Goal: Task Accomplishment & Management: Use online tool/utility

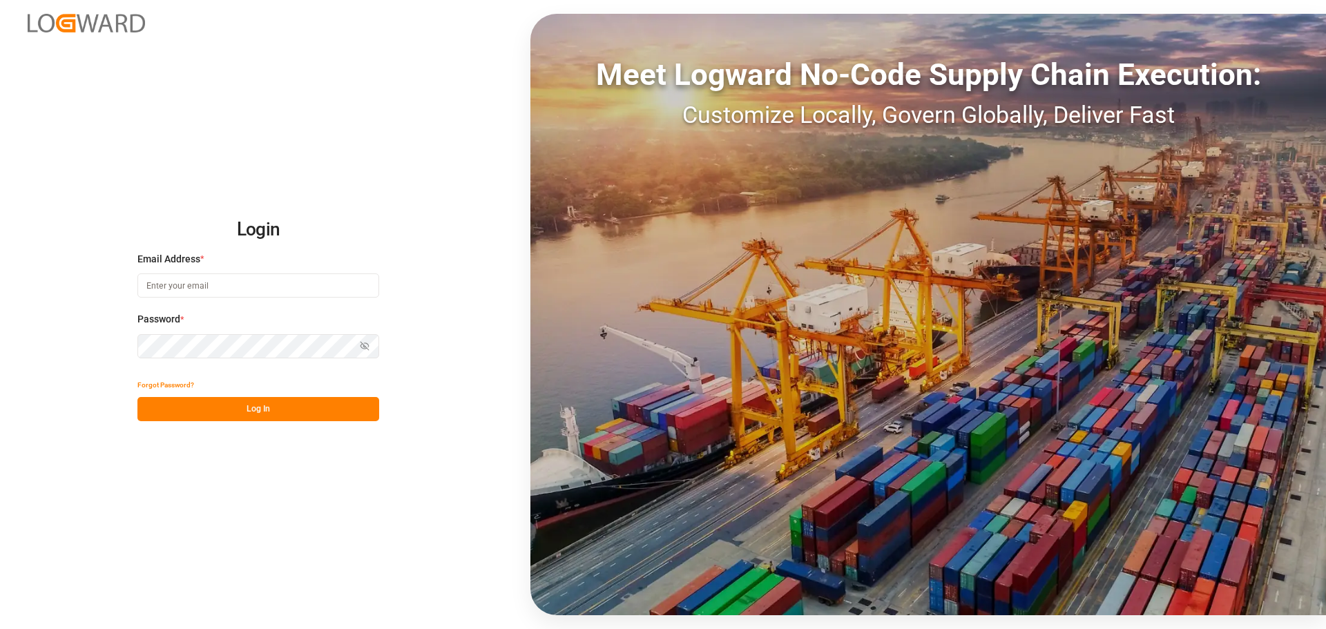
click at [190, 278] on input at bounding box center [258, 286] width 242 height 24
type input "[PERSON_NAME][EMAIL_ADDRESS][PERSON_NAME][DOMAIN_NAME]"
click at [267, 415] on button "Log In" at bounding box center [258, 409] width 242 height 24
click at [267, 417] on div "Forgot Password? Please wait" at bounding box center [258, 397] width 242 height 48
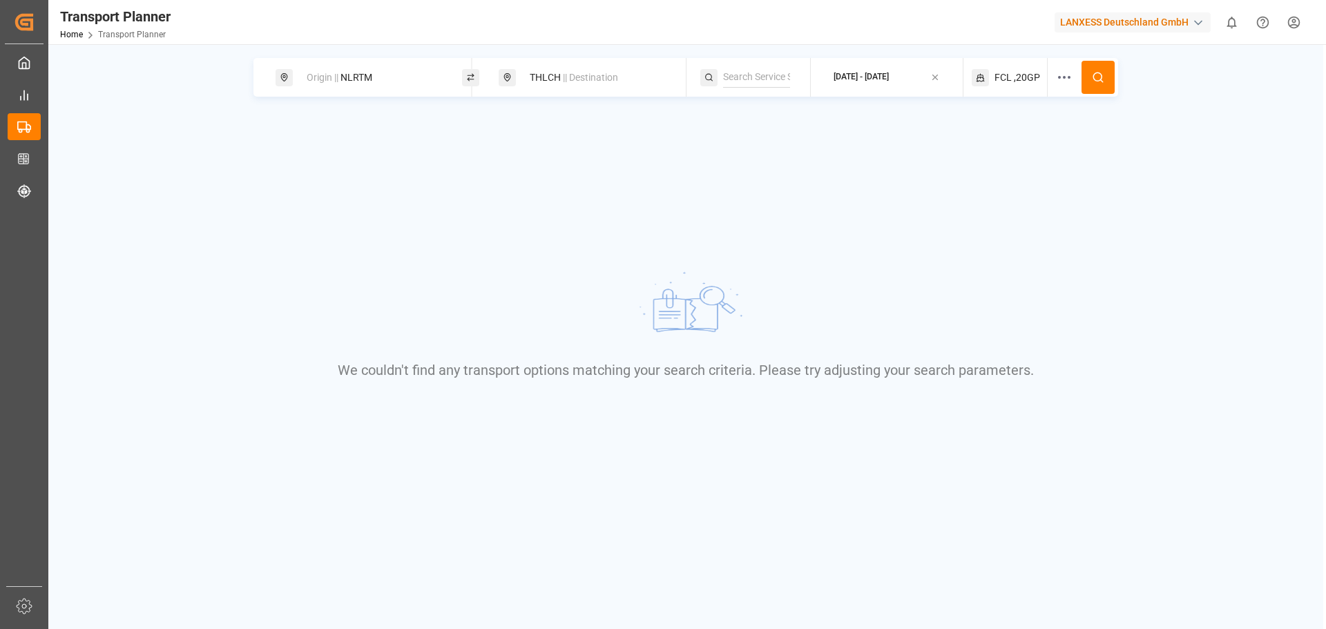
drag, startPoint x: 388, startPoint y: 72, endPoint x: 375, endPoint y: 75, distance: 12.9
click at [375, 75] on div "Origin || NLRTM" at bounding box center [372, 78] width 149 height 26
drag, startPoint x: 355, startPoint y: 175, endPoint x: 263, endPoint y: 175, distance: 92.6
click at [263, 175] on body "Created by potrace 1.15, written by [PERSON_NAME] [DATE]-[DATE] Created by potr…" at bounding box center [663, 314] width 1326 height 629
drag, startPoint x: 268, startPoint y: 175, endPoint x: 276, endPoint y: 173, distance: 7.9
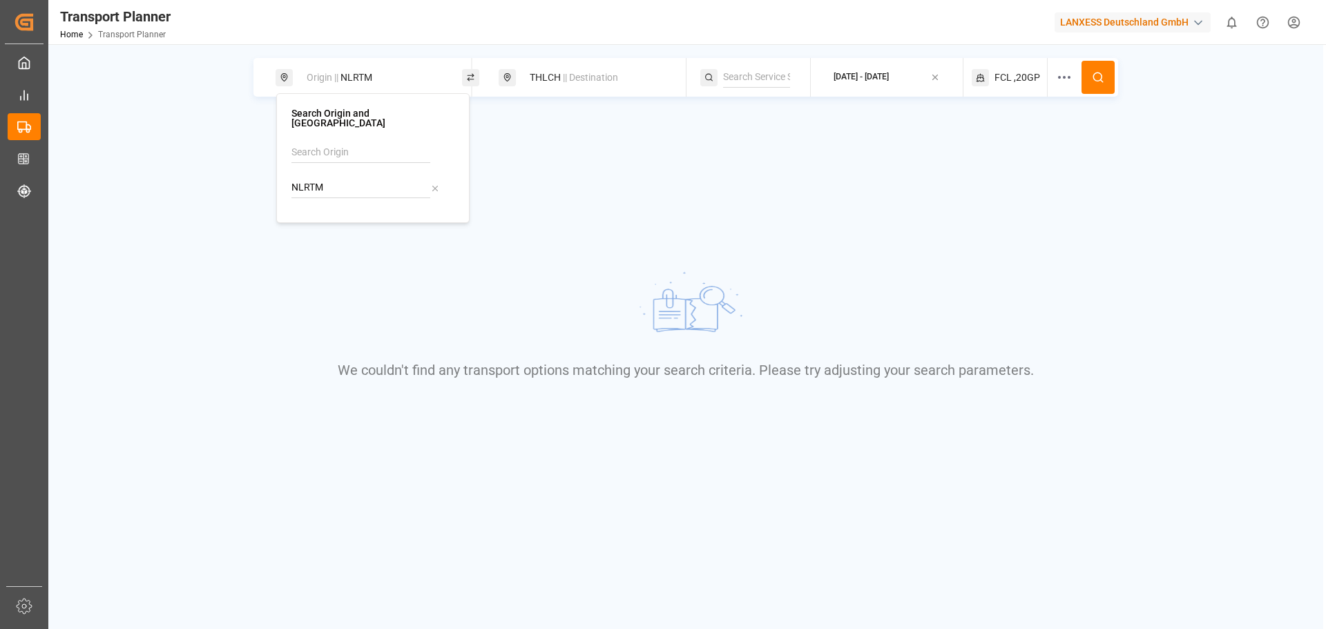
click at [276, 173] on div "We couldn't find any transport options matching your search criteria. Please tr…" at bounding box center [686, 323] width 1020 height 315
click at [365, 89] on div "Origin || NLRTM" at bounding box center [372, 78] width 149 height 26
drag, startPoint x: 348, startPoint y: 177, endPoint x: 312, endPoint y: 133, distance: 57.0
click at [293, 180] on input "NLRTM" at bounding box center [361, 188] width 139 height 21
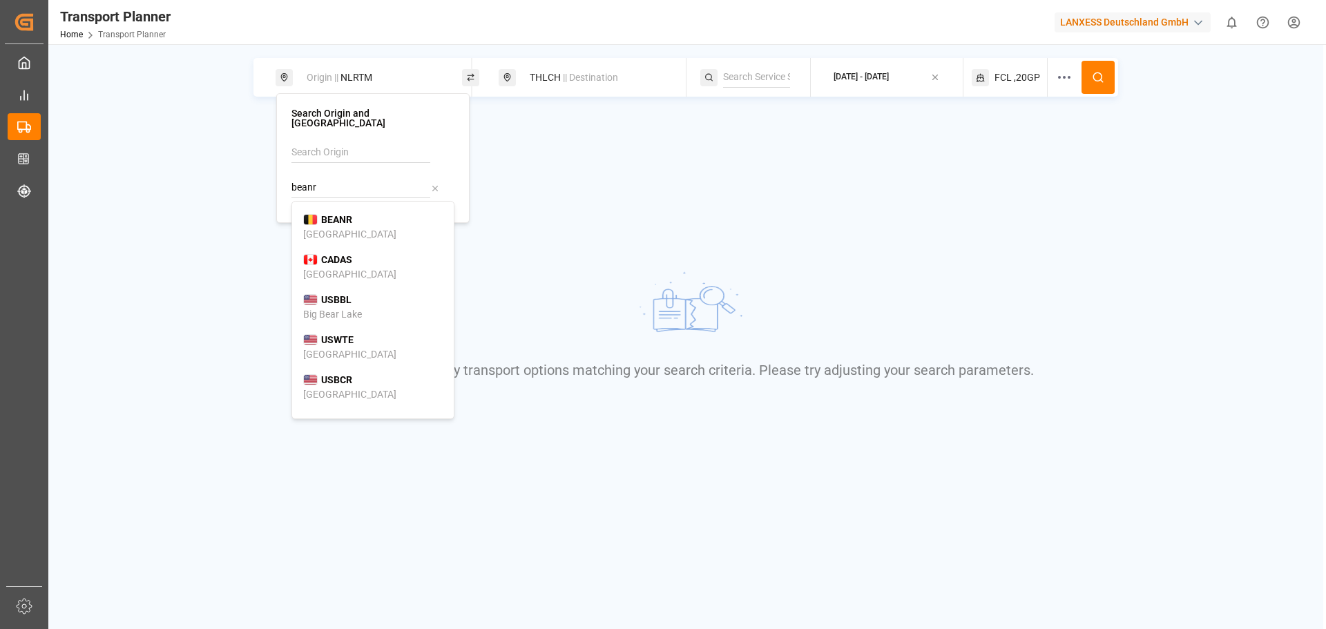
click at [334, 227] on div "[GEOGRAPHIC_DATA]" at bounding box center [349, 234] width 93 height 15
type input "BEANR"
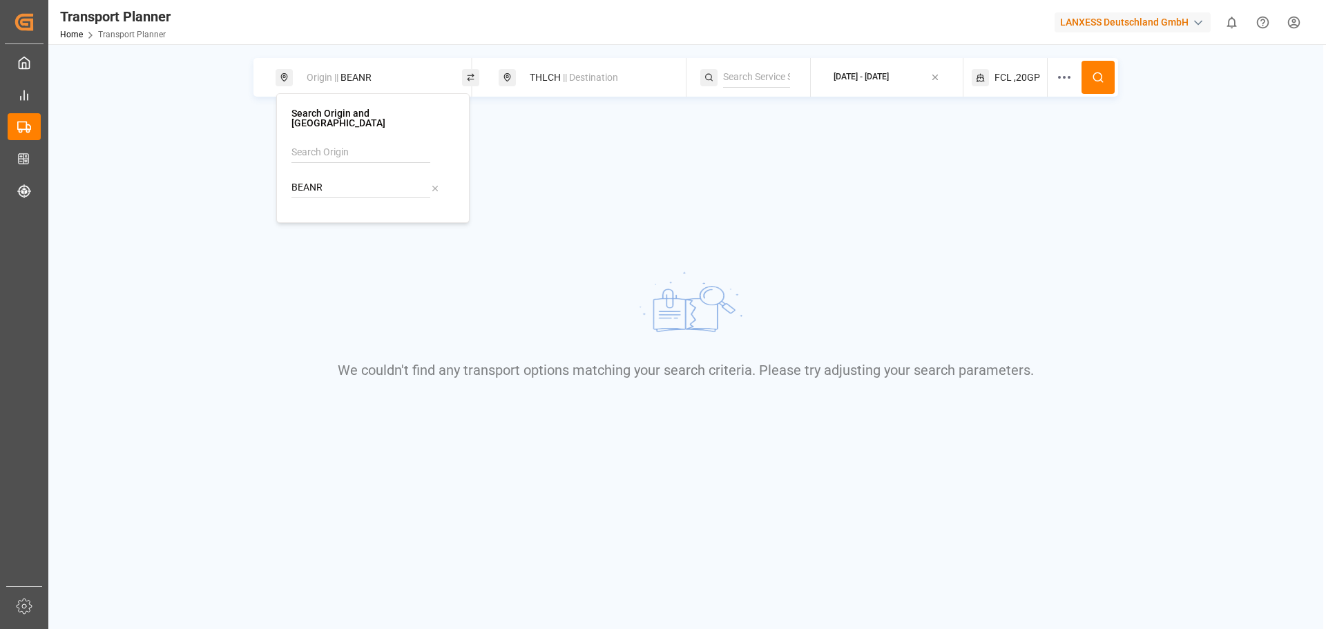
click at [570, 72] on span "|| Destination" at bounding box center [590, 77] width 55 height 11
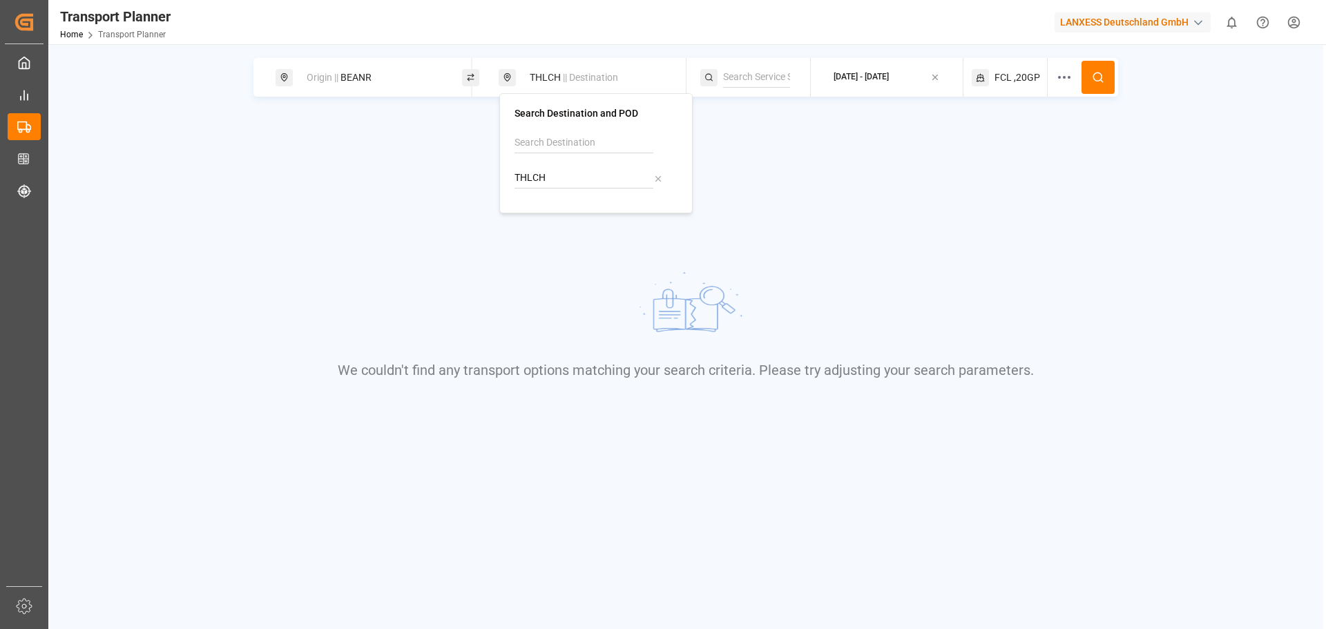
drag, startPoint x: 548, startPoint y: 182, endPoint x: 498, endPoint y: 180, distance: 49.8
click at [498, 180] on body "Created by potrace 1.15, written by [PERSON_NAME] [DATE]-[DATE] Created by potr…" at bounding box center [663, 314] width 1326 height 629
click at [504, 183] on body "Created by potrace 1.15, written by [PERSON_NAME] [DATE]-[DATE] Created by potr…" at bounding box center [663, 314] width 1326 height 629
click at [549, 84] on div "THLCH || Destination" at bounding box center [596, 78] width 149 height 26
drag, startPoint x: 555, startPoint y: 181, endPoint x: 515, endPoint y: 184, distance: 40.2
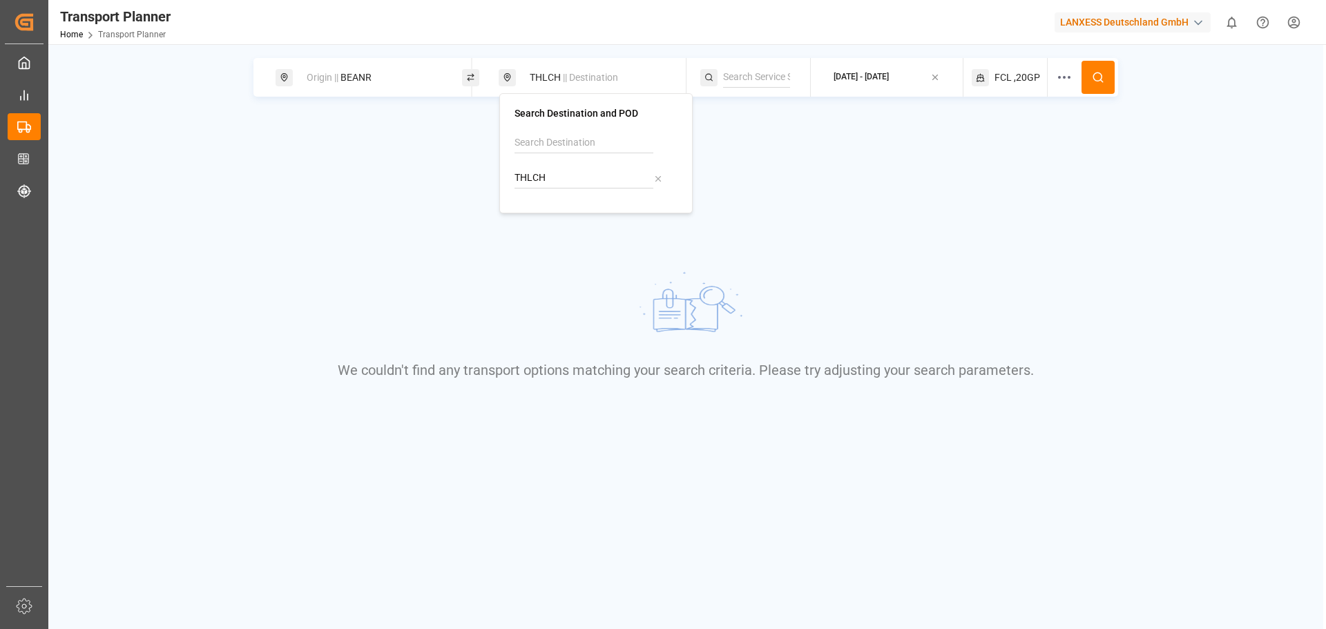
click at [515, 184] on input "THLCH" at bounding box center [584, 178] width 139 height 21
click at [587, 220] on div "[PERSON_NAME] ([PERSON_NAME])" at bounding box center [596, 232] width 140 height 29
type input "INNSA"
click at [1089, 75] on button at bounding box center [1098, 77] width 33 height 33
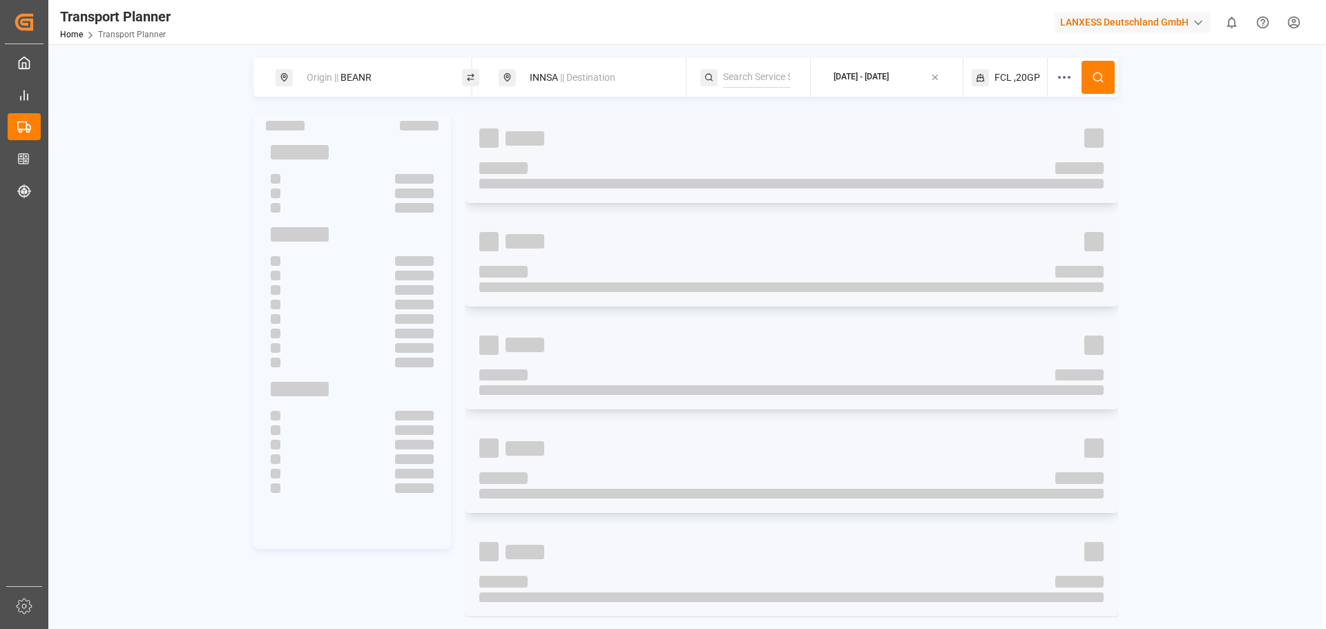
click at [1015, 72] on span ",20GP" at bounding box center [1027, 77] width 26 height 15
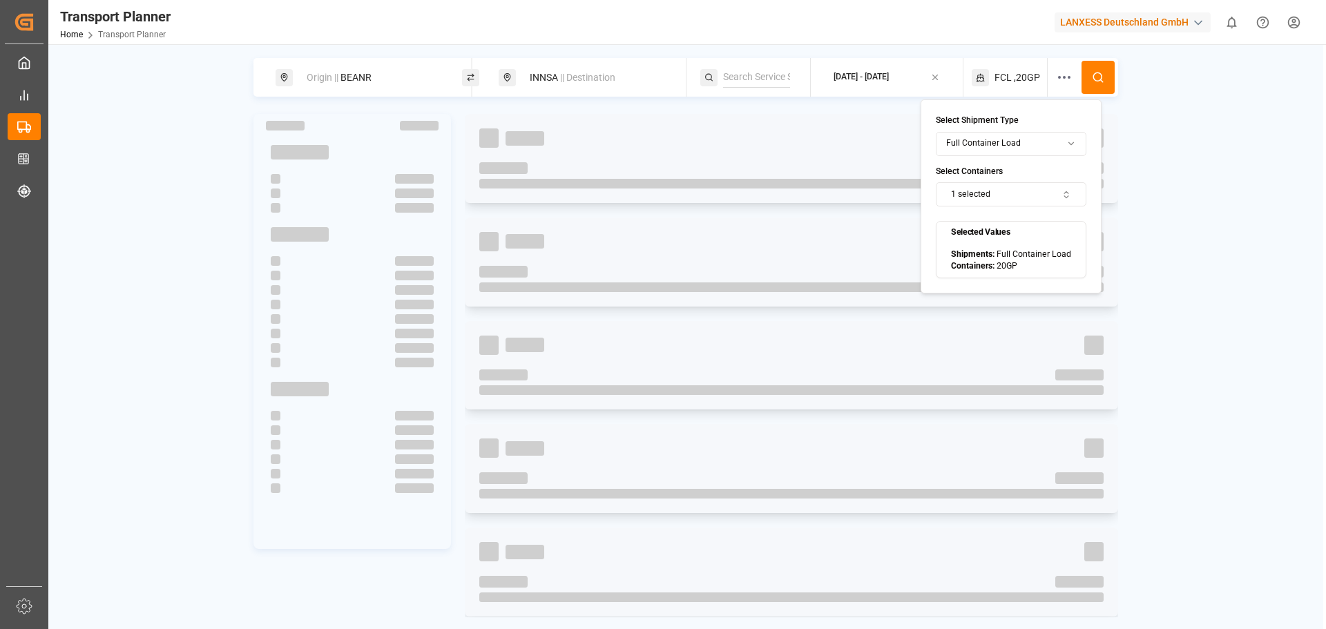
click at [995, 189] on button "1 selected" at bounding box center [1011, 194] width 151 height 24
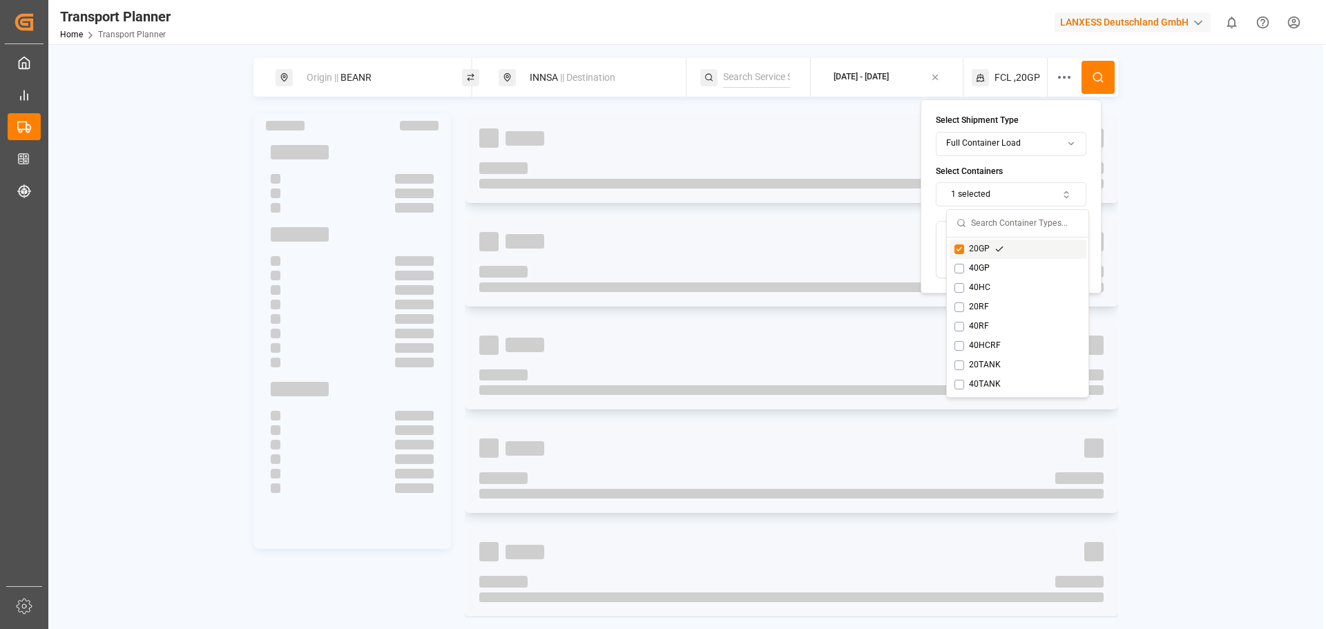
click at [980, 256] on div "20GP" at bounding box center [1018, 249] width 137 height 19
click at [963, 287] on button "Suggestions" at bounding box center [960, 288] width 10 height 10
click at [1105, 74] on icon at bounding box center [1098, 77] width 12 height 12
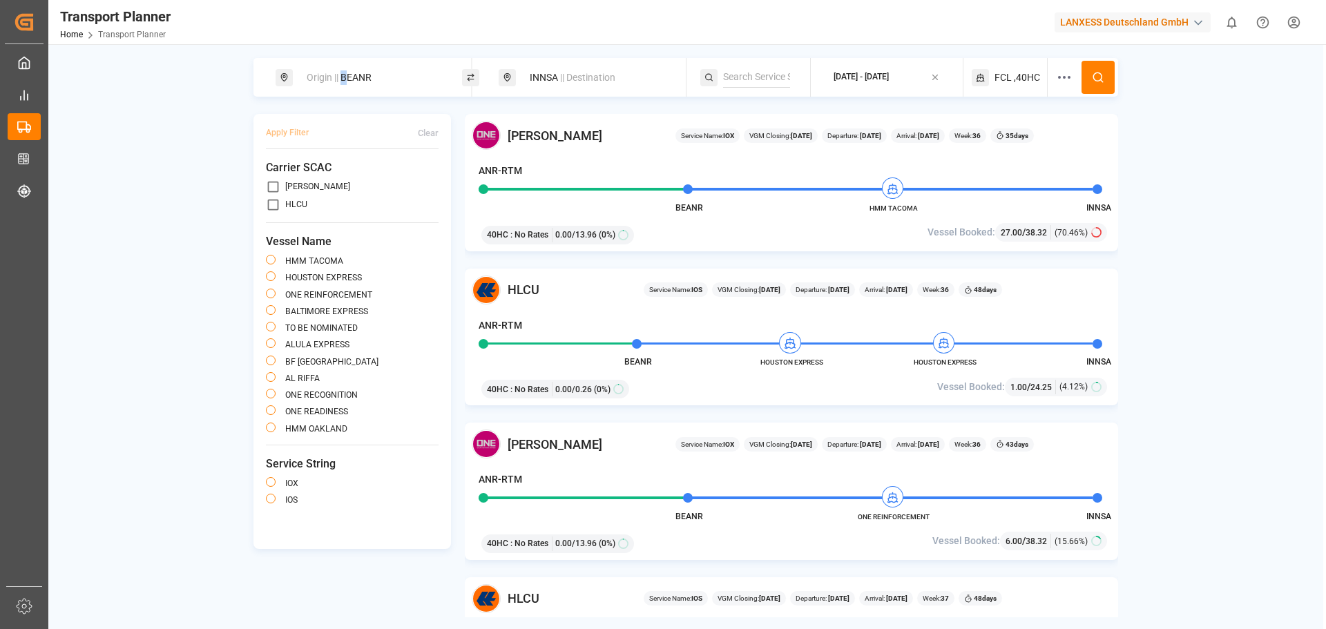
drag, startPoint x: 348, startPoint y: 73, endPoint x: 350, endPoint y: 84, distance: 10.7
click at [347, 73] on div "Origin || BEANR" at bounding box center [372, 78] width 149 height 26
drag, startPoint x: 356, startPoint y: 173, endPoint x: 267, endPoint y: 174, distance: 89.8
click at [267, 174] on body "Created by potrace 1.15, written by [PERSON_NAME] [DATE]-[DATE] Created by potr…" at bounding box center [663, 314] width 1326 height 629
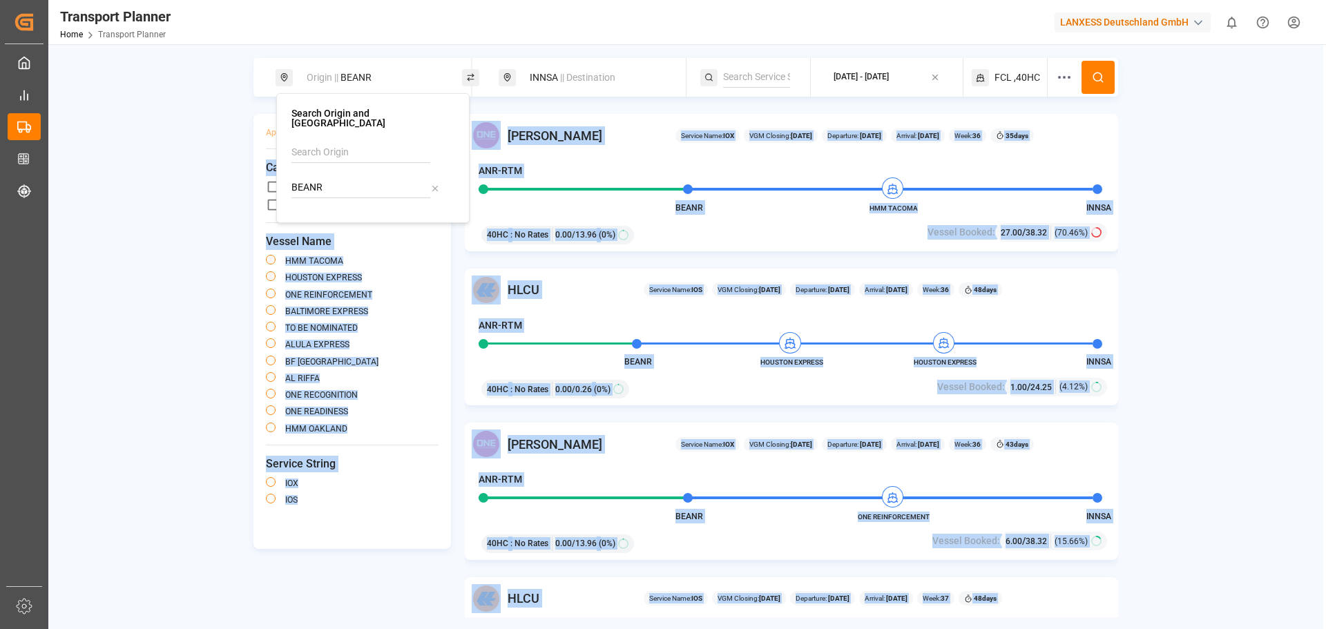
drag, startPoint x: 267, startPoint y: 174, endPoint x: 334, endPoint y: 173, distance: 67.0
click at [303, 175] on span "Carrier SCAC" at bounding box center [352, 168] width 173 height 17
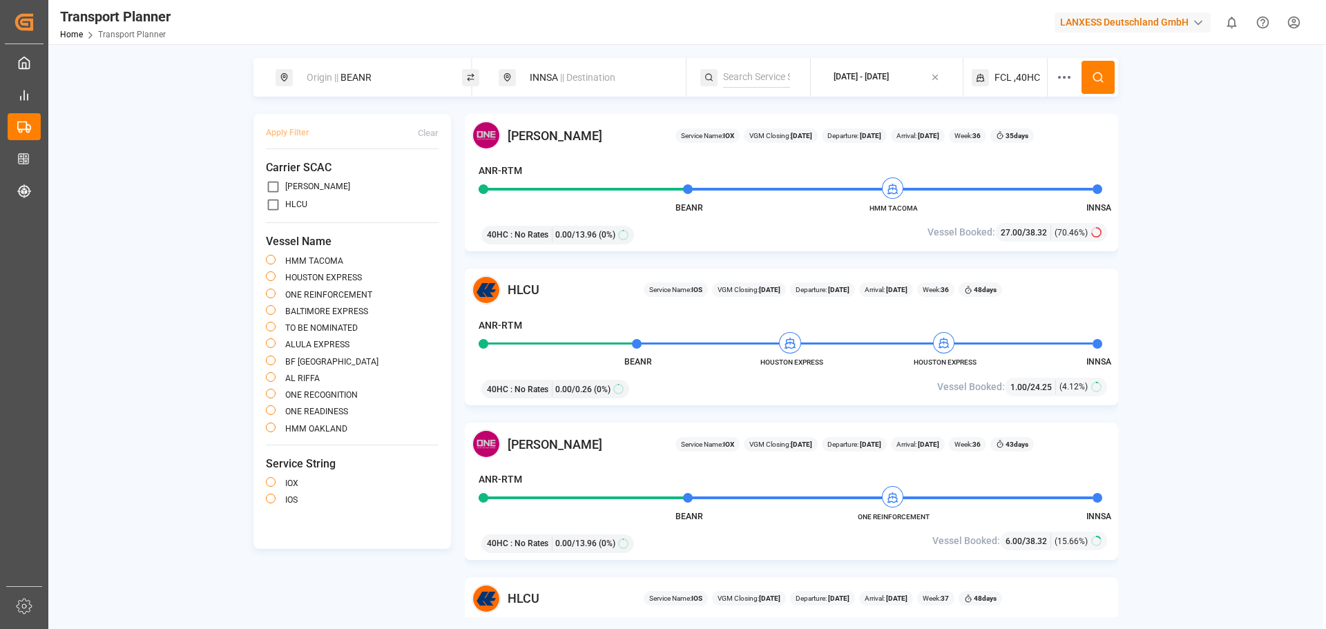
click at [346, 83] on div "Origin || BEANR" at bounding box center [372, 78] width 149 height 26
drag, startPoint x: 342, startPoint y: 184, endPoint x: 294, endPoint y: 187, distance: 47.7
click at [294, 187] on input "BEANR" at bounding box center [361, 188] width 139 height 21
click at [334, 214] on b "NLRTM" at bounding box center [337, 219] width 33 height 11
type input "NLRTM"
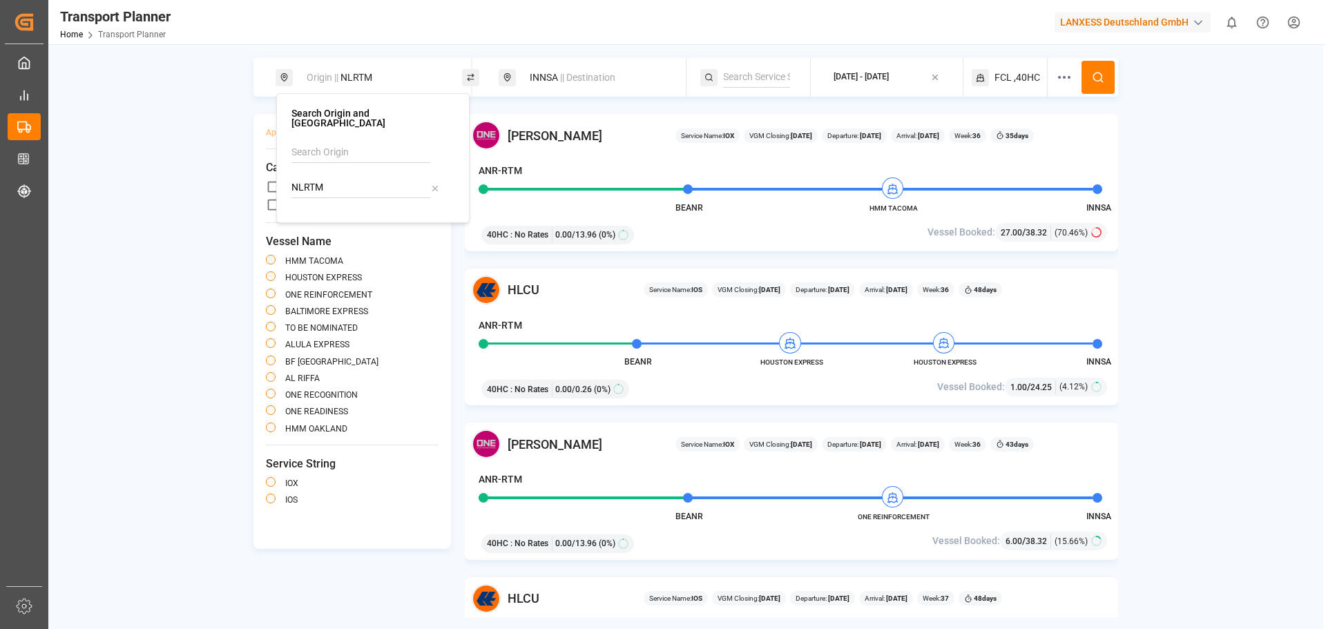
click at [1098, 76] on icon at bounding box center [1098, 77] width 12 height 12
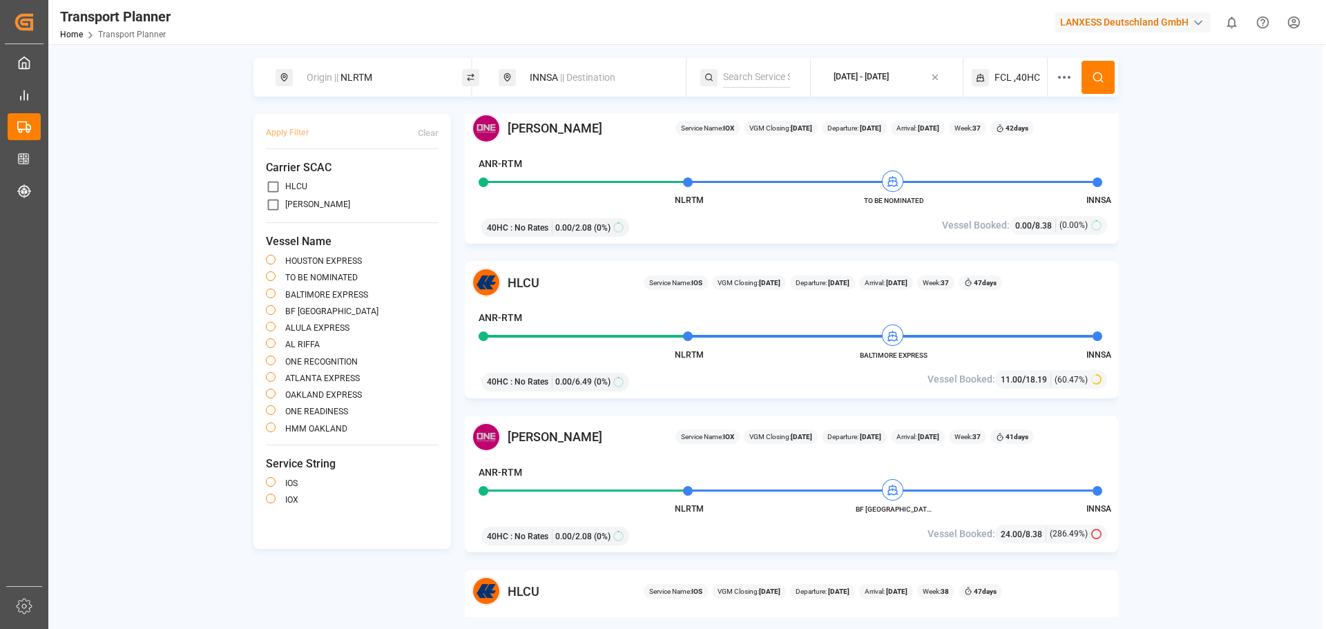
scroll to position [138, 0]
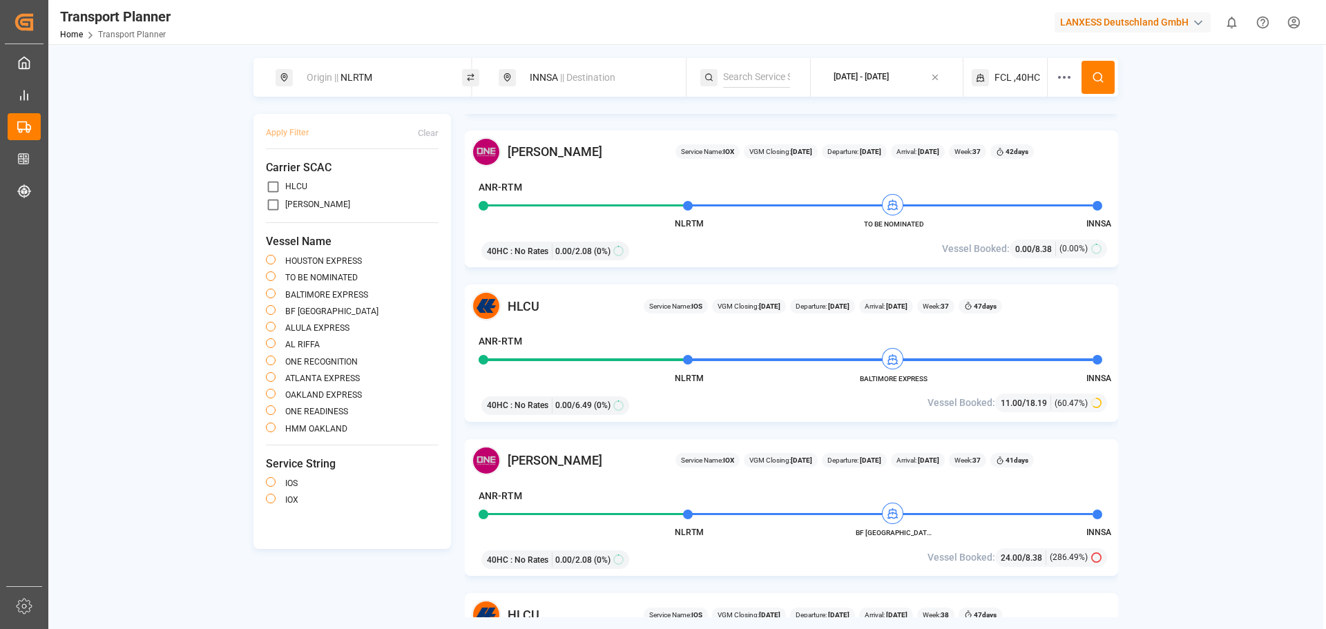
click at [376, 66] on div "Origin || NLRTM" at bounding box center [372, 78] width 149 height 26
drag, startPoint x: 343, startPoint y: 183, endPoint x: 275, endPoint y: 169, distance: 69.9
click at [283, 178] on div "Search Origin and POL NLRTM" at bounding box center [372, 158] width 193 height 130
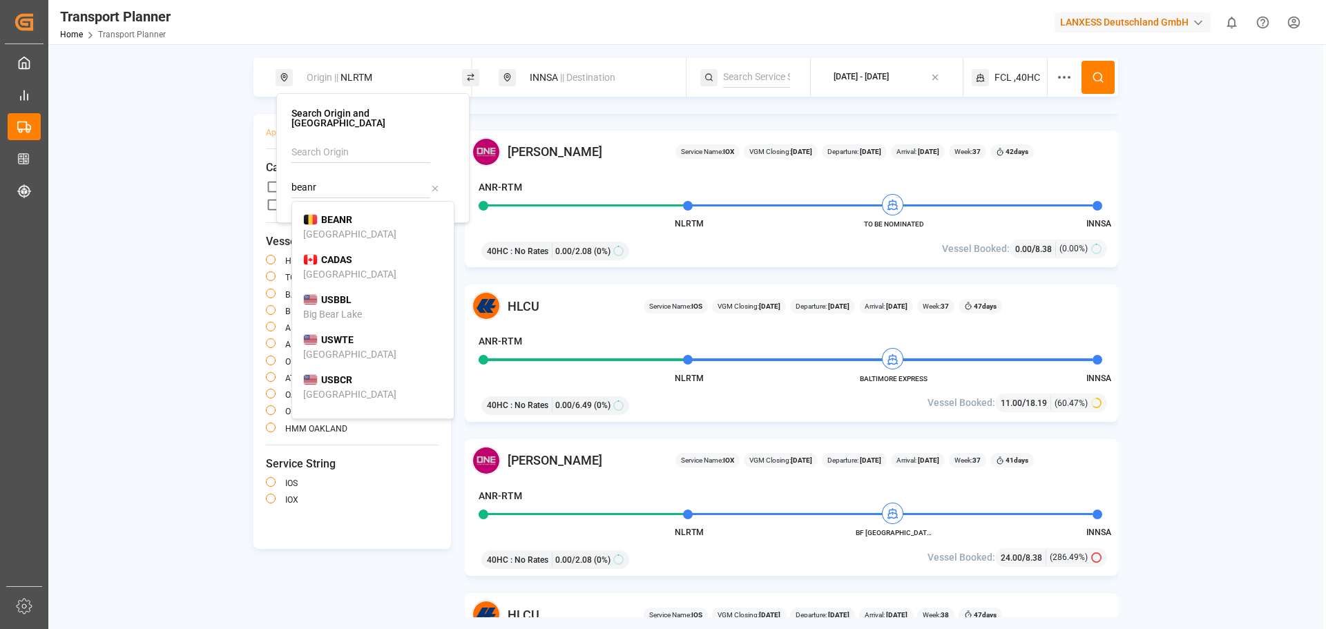
click at [381, 213] on div "BEANR [GEOGRAPHIC_DATA]" at bounding box center [373, 227] width 140 height 29
type input "BEANR"
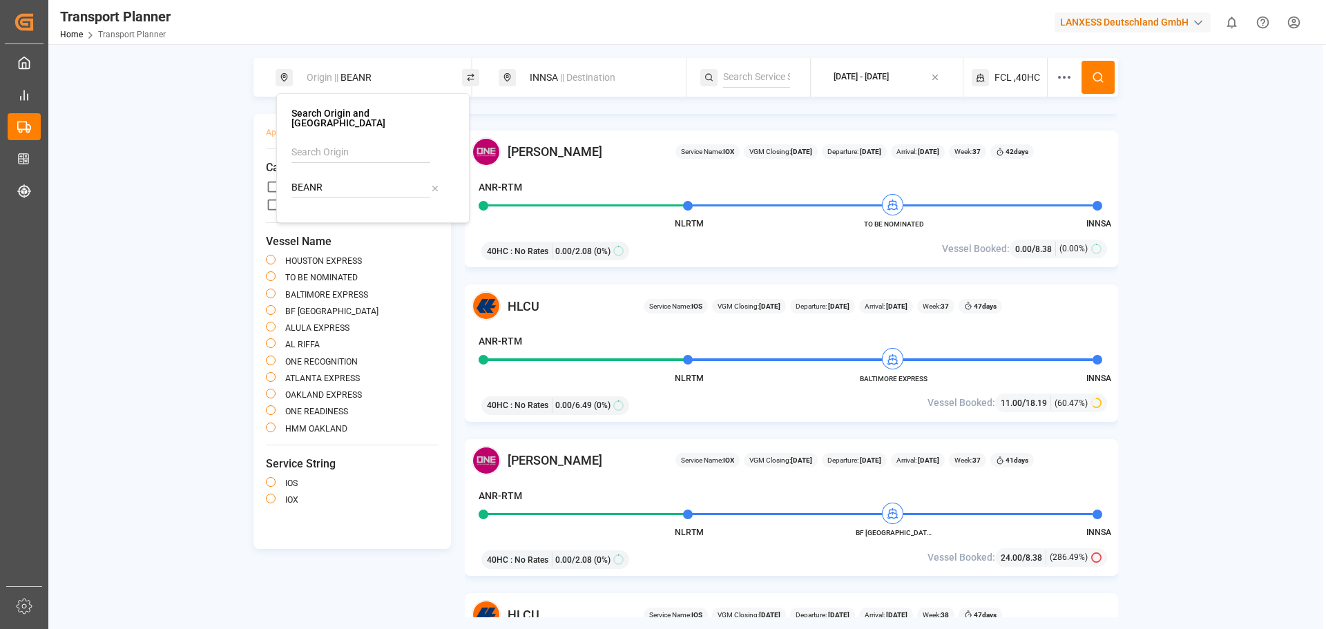
click at [1017, 79] on span ",40HC" at bounding box center [1027, 77] width 26 height 15
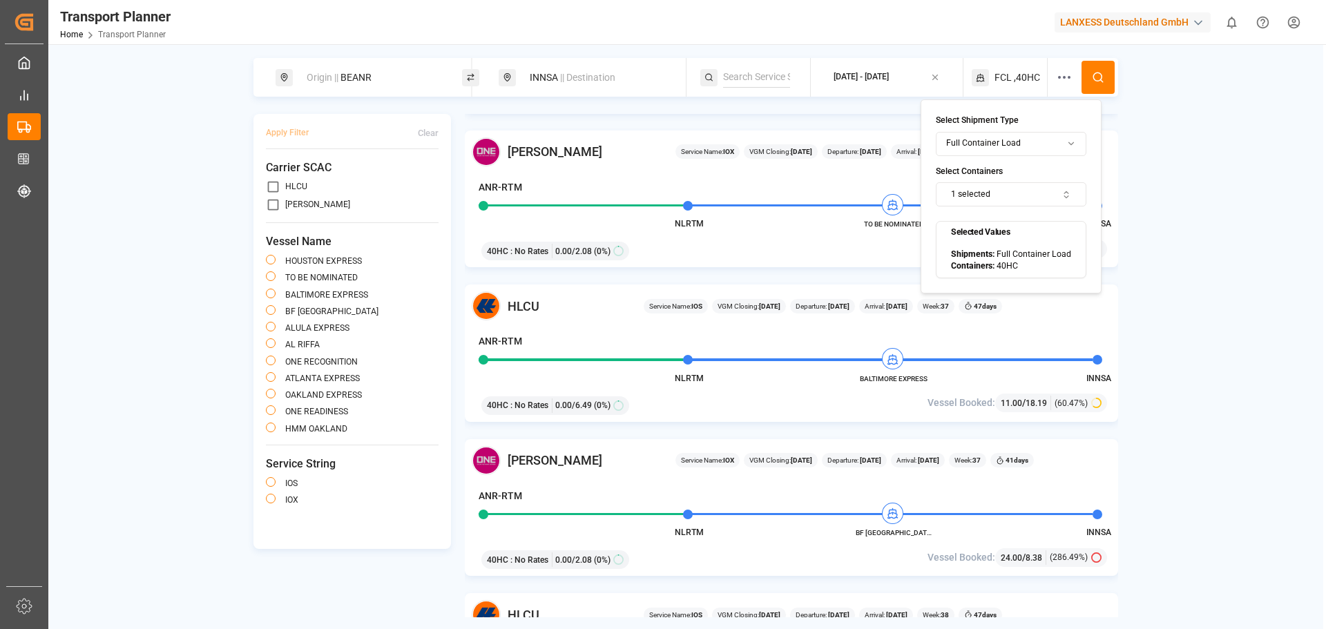
click at [1007, 193] on button "1 selected" at bounding box center [1011, 194] width 151 height 24
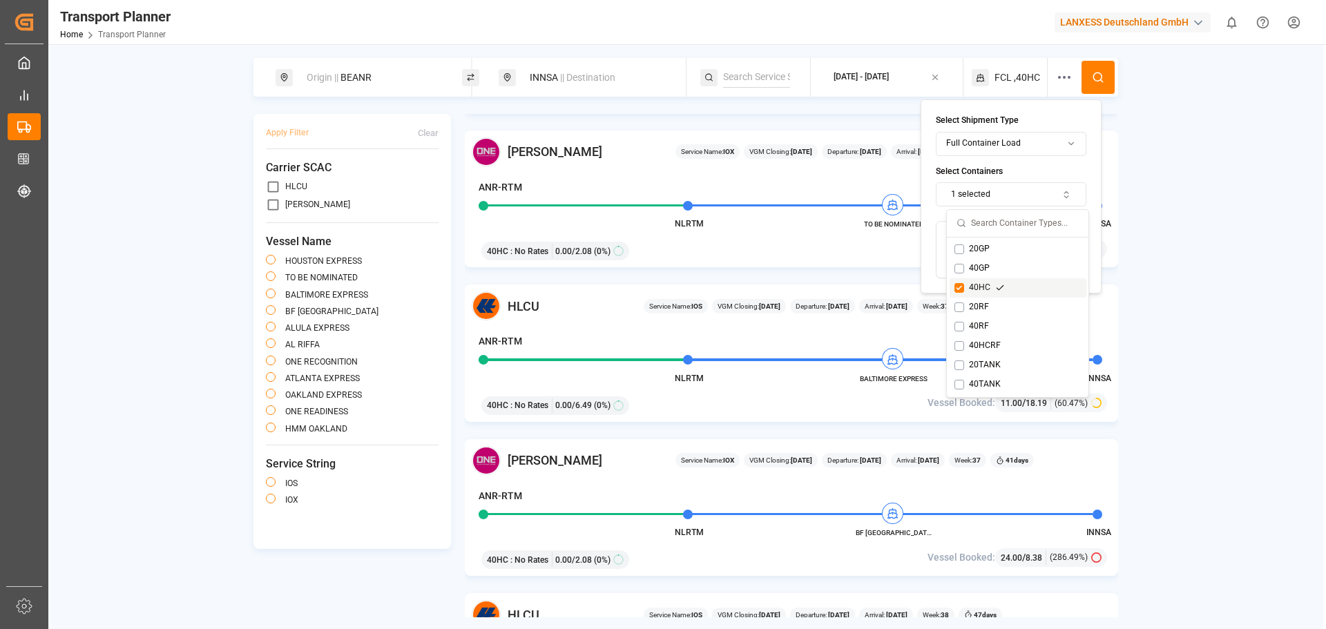
click at [959, 289] on button "Suggestions" at bounding box center [960, 288] width 10 height 10
click at [961, 247] on button "Suggestions" at bounding box center [960, 250] width 10 height 10
click at [1091, 85] on button at bounding box center [1098, 77] width 33 height 33
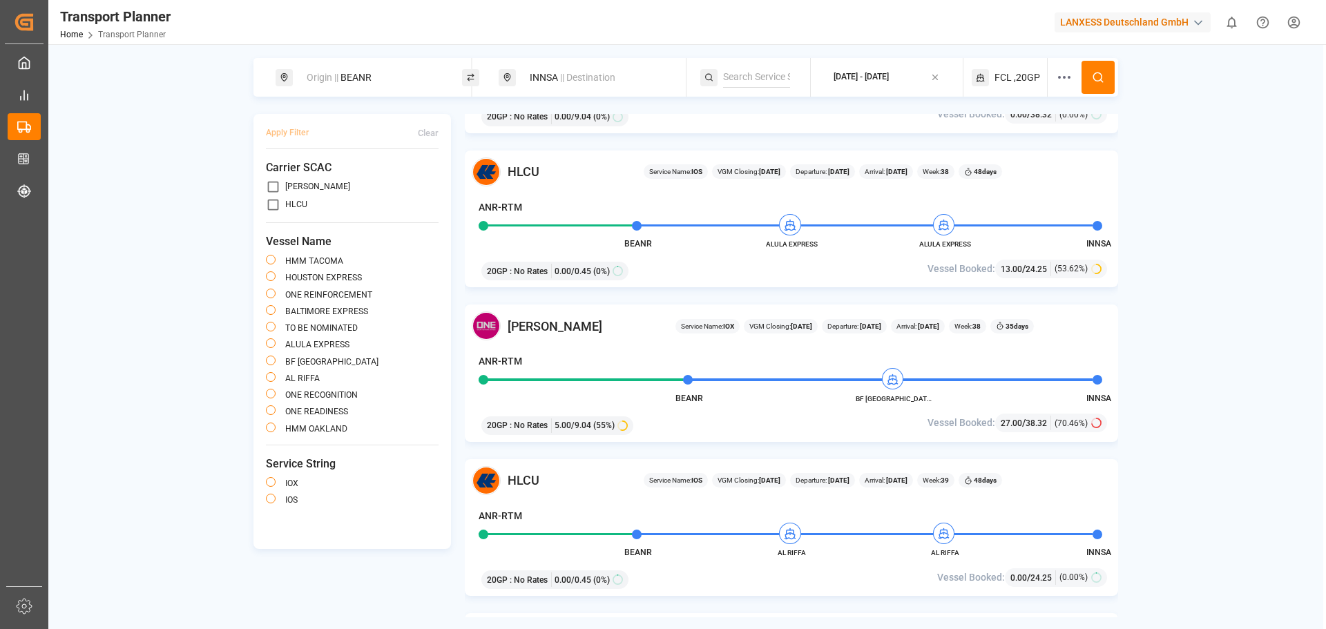
scroll to position [760, 0]
